Goal: Use online tool/utility

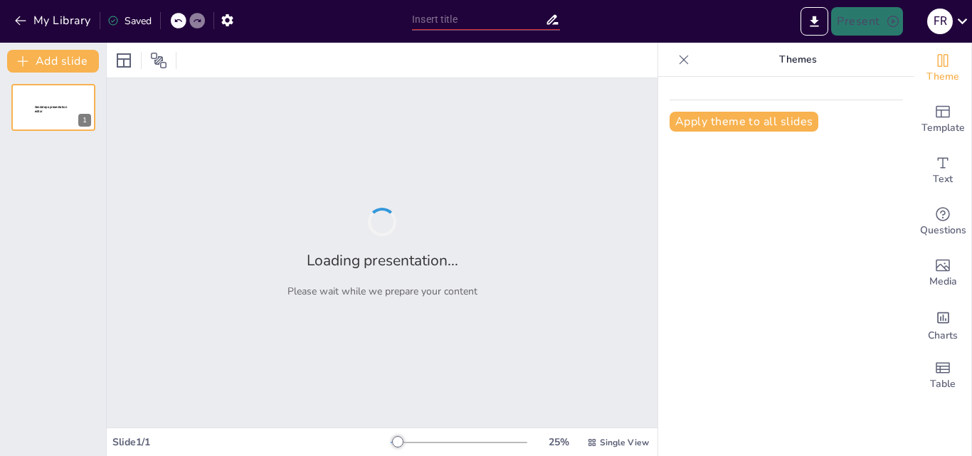
type input "New Sendsteps"
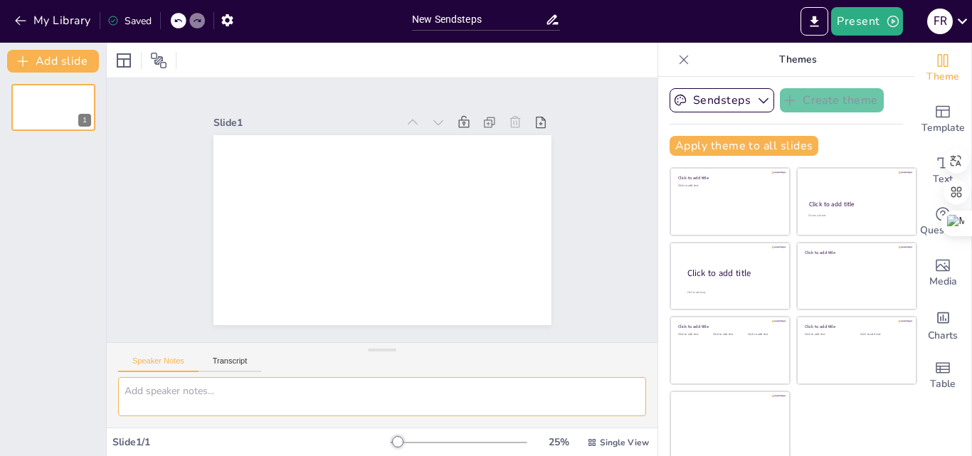
click at [294, 405] on textarea at bounding box center [382, 396] width 528 height 39
paste textarea "Integración de Medios Expresivos II Estrategias metodológicas para la integraci…"
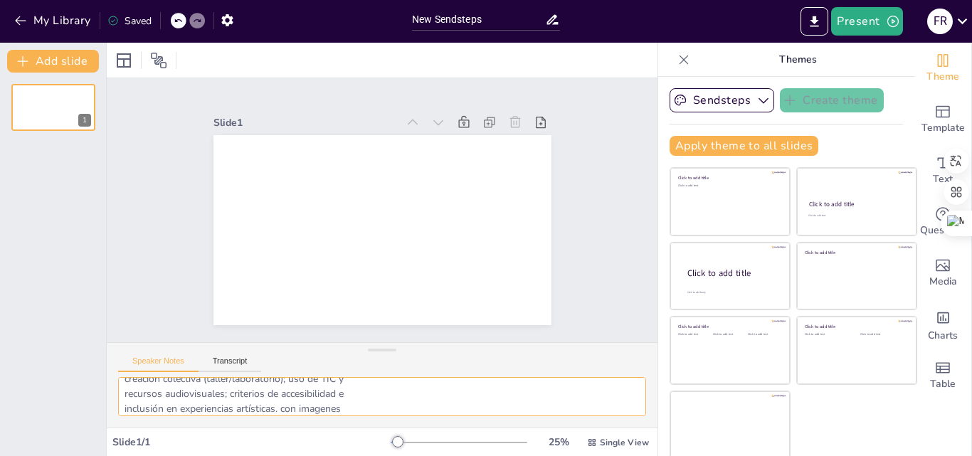
scroll to position [87, 0]
click at [463, 398] on textarea "Integración de Medios Expresivos II Estrategias metodológicas para la integraci…" at bounding box center [382, 396] width 528 height 39
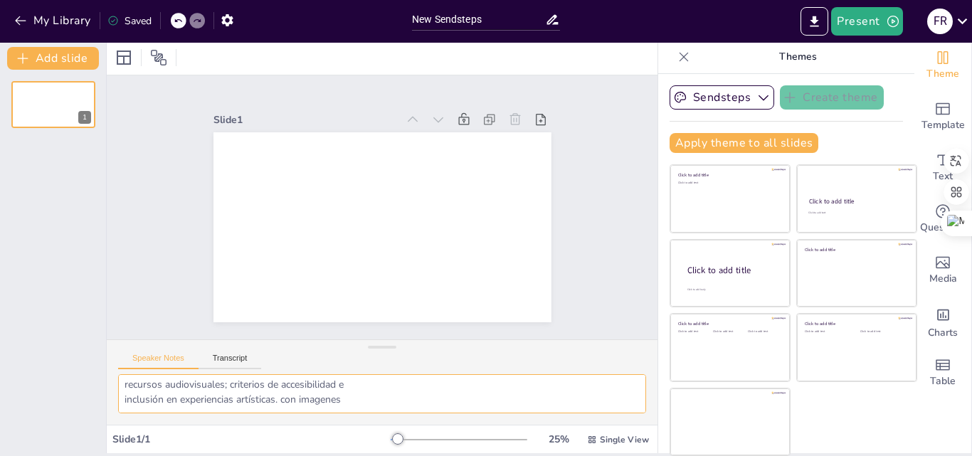
click at [171, 409] on textarea "Integración de Medios Expresivos II Estrategias metodológicas para la integraci…" at bounding box center [382, 393] width 528 height 39
paste textarea "Integración de Medios Expresivos II Estrategias metodológicas para la integraci…"
type textarea "Integración de Medios Expresivos II Estrategias metodológicas para la integraci…"
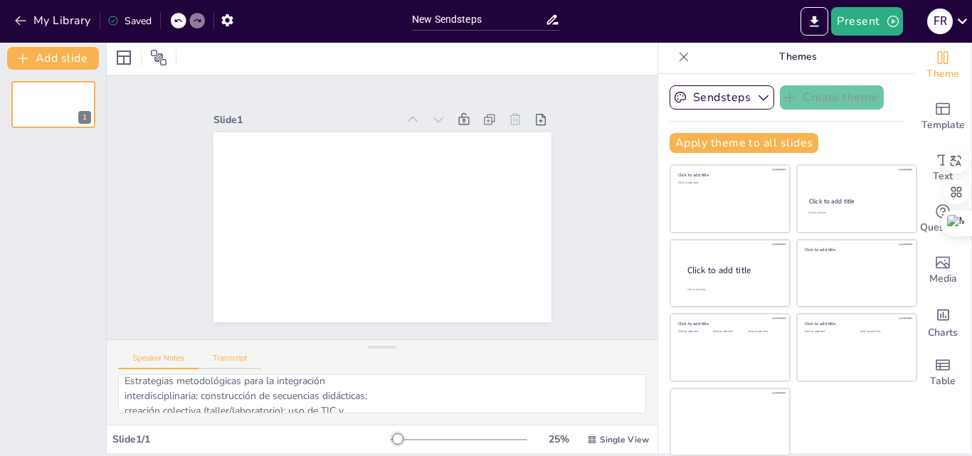
click at [213, 355] on button "Transcript" at bounding box center [229, 362] width 63 height 16
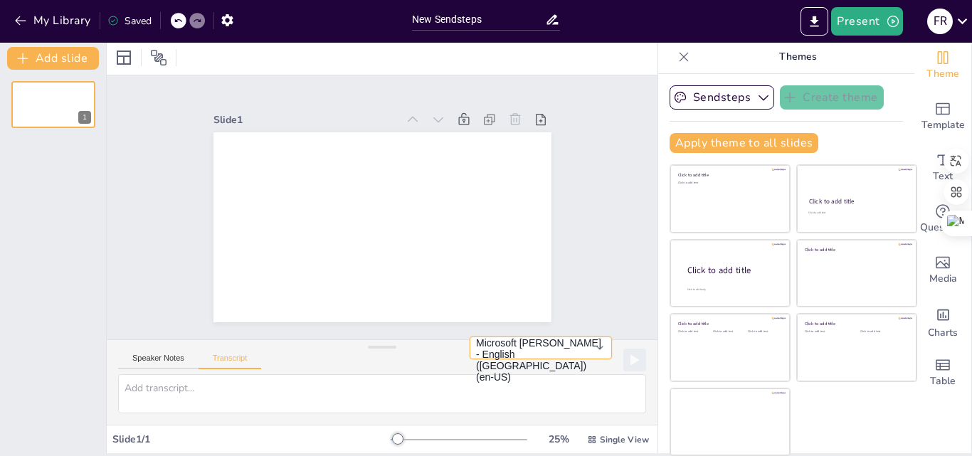
click at [571, 359] on button "Microsoft [PERSON_NAME] - English ([GEOGRAPHIC_DATA]) (en-US)" at bounding box center [541, 348] width 142 height 23
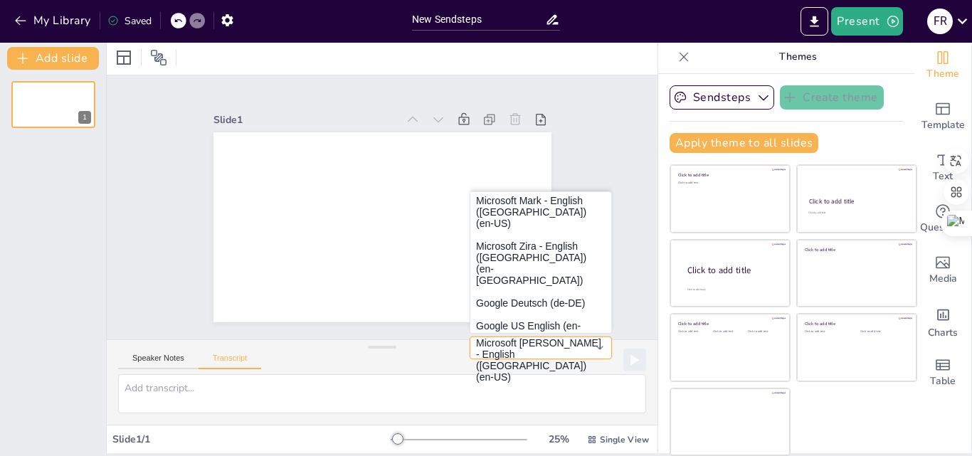
scroll to position [121, 0]
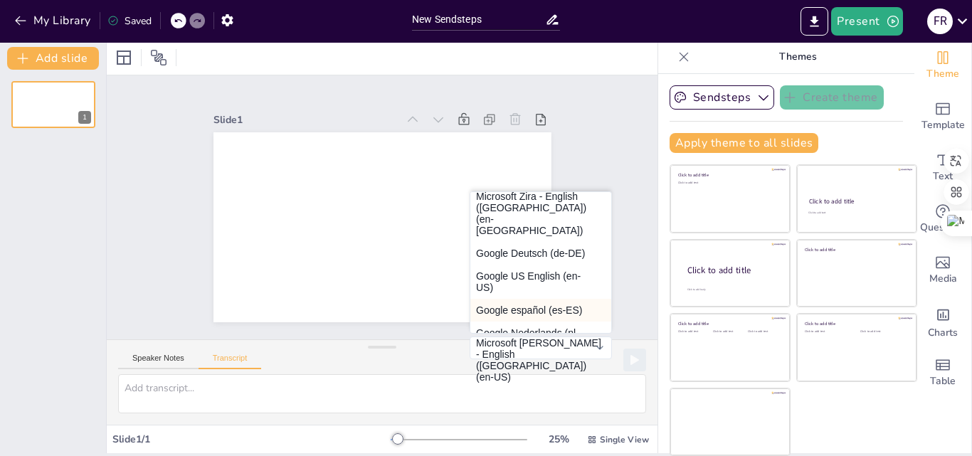
click at [519, 299] on button "Google español (es-ES)" at bounding box center [540, 310] width 141 height 23
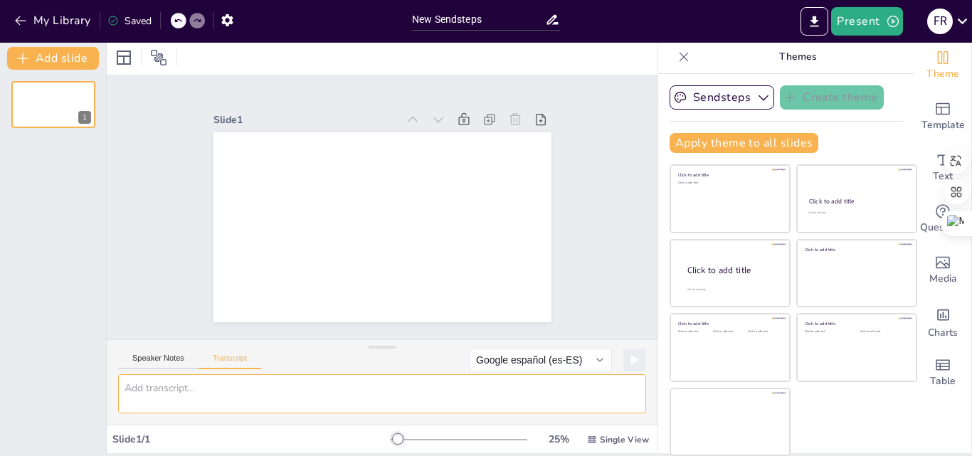
click at [255, 390] on textarea at bounding box center [382, 393] width 528 height 39
paste textarea "Integración de Medios Expresivos II Estrategias metodológicas para la integraci…"
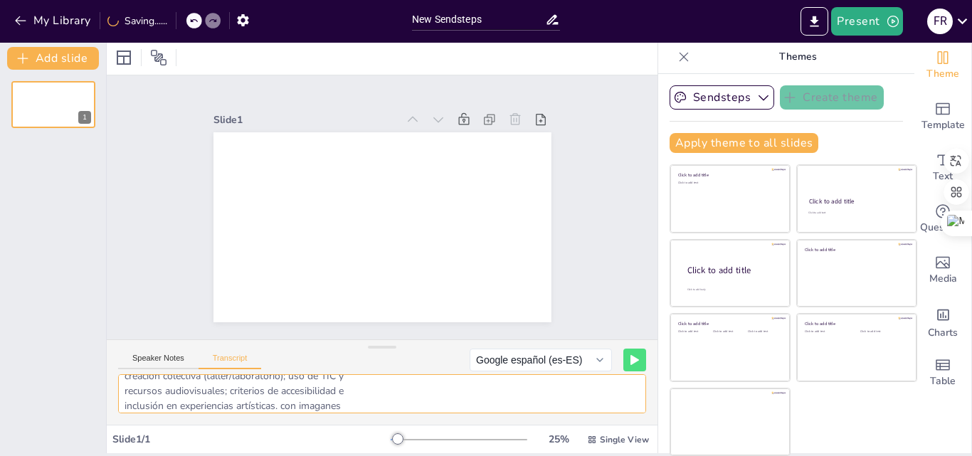
scroll to position [87, 0]
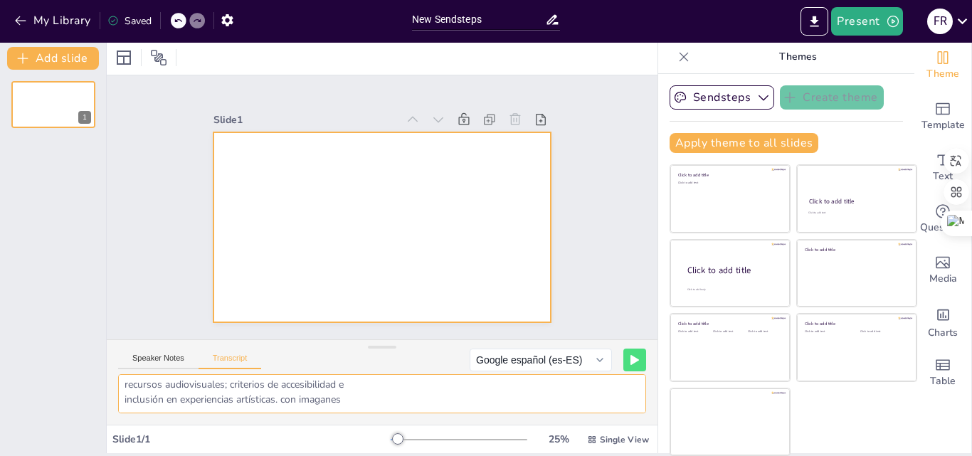
type textarea "Integración de Medios Expresivos II Estrategias metodológicas para la integraci…"
click at [476, 210] on div at bounding box center [393, 191] width 385 height 352
